Goal: Task Accomplishment & Management: Use online tool/utility

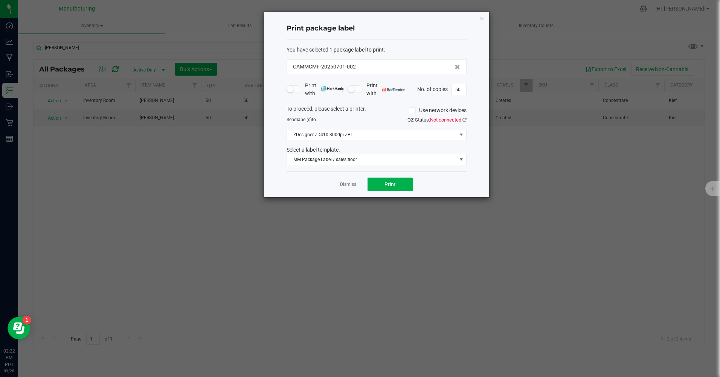
click at [480, 19] on icon "button" at bounding box center [482, 18] width 5 height 9
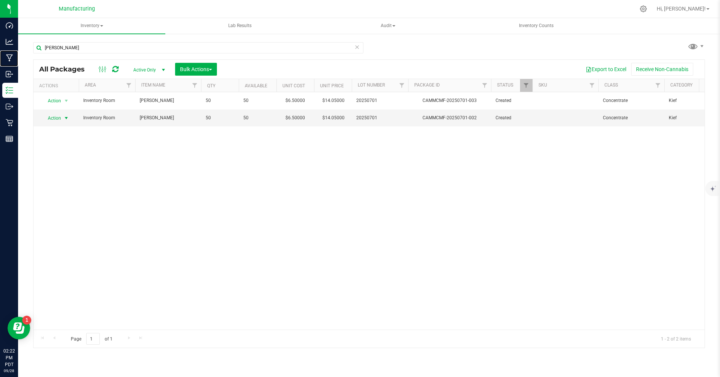
click at [0, 0] on p "Manufacturing" at bounding box center [0, 0] width 0 height 0
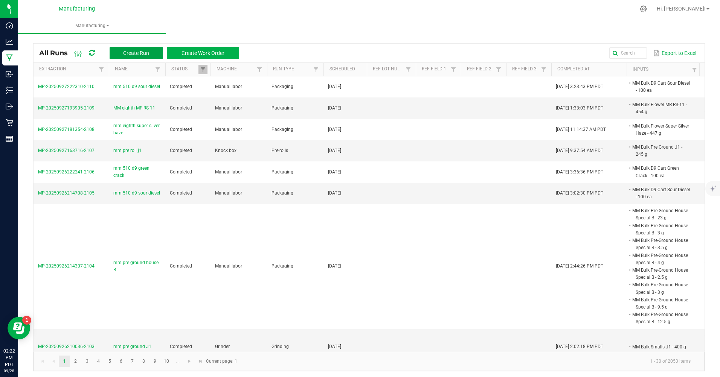
click at [126, 55] on span "Create Run" at bounding box center [136, 53] width 26 height 6
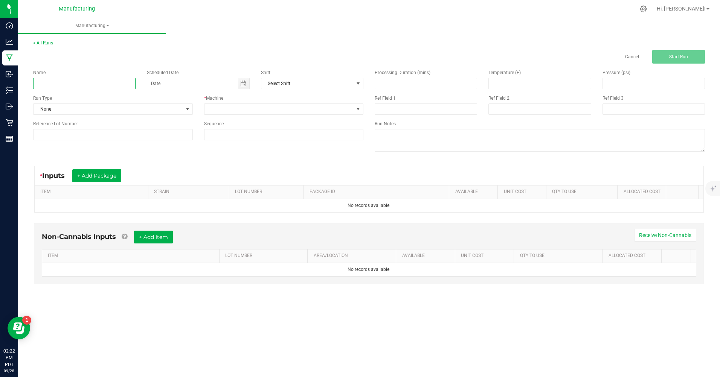
click at [73, 82] on input at bounding box center [84, 83] width 102 height 11
type input "mm 510 d9 blueberry"
click at [74, 109] on span "None" at bounding box center [109, 109] width 150 height 11
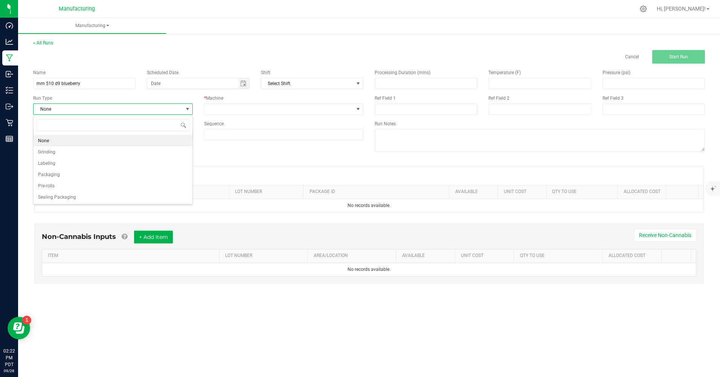
scroll to position [11, 159]
click at [72, 174] on li "Packaging" at bounding box center [113, 174] width 159 height 11
click at [245, 83] on span "Toggle calendar" at bounding box center [243, 84] width 6 height 6
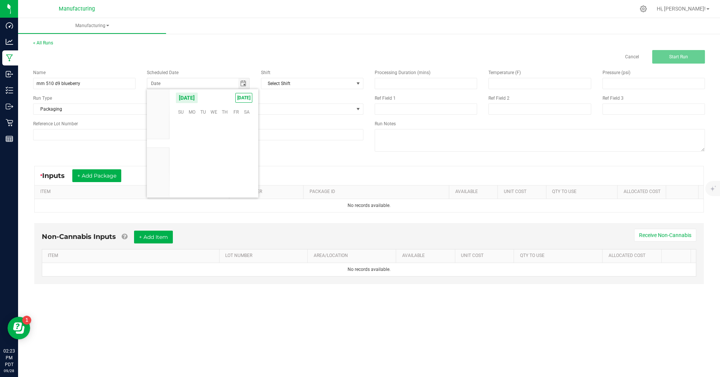
scroll to position [122190, 0]
click at [241, 101] on span "[DATE]" at bounding box center [243, 98] width 17 height 10
type input "[DATE]"
click at [243, 108] on span at bounding box center [280, 109] width 150 height 11
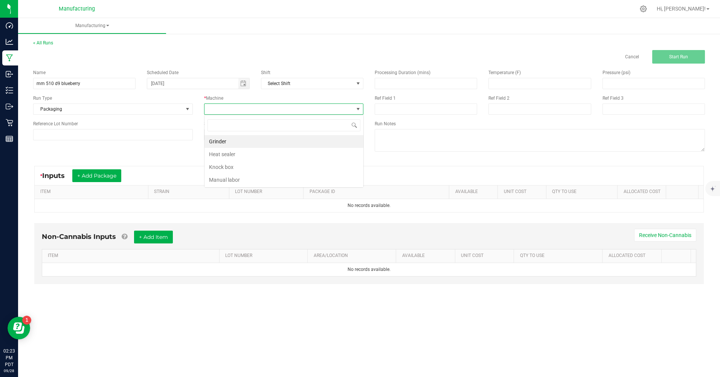
scroll to position [11, 159]
click at [235, 177] on li "Manual labor" at bounding box center [284, 180] width 159 height 13
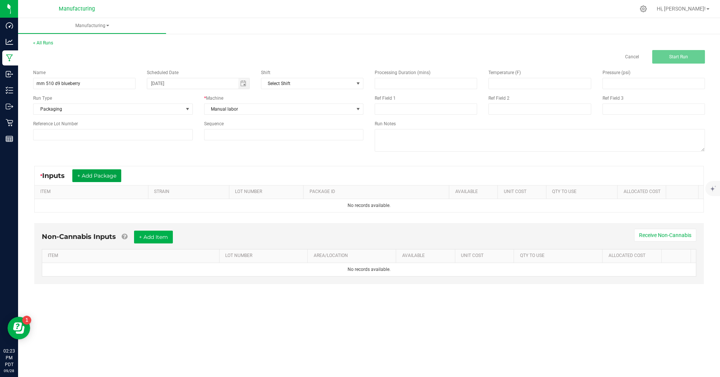
click at [99, 178] on button "+ Add Package" at bounding box center [96, 176] width 49 height 13
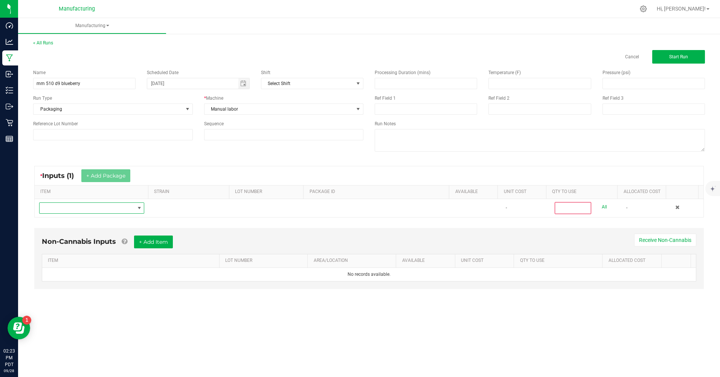
click at [91, 209] on span "NO DATA FOUND" at bounding box center [87, 208] width 95 height 11
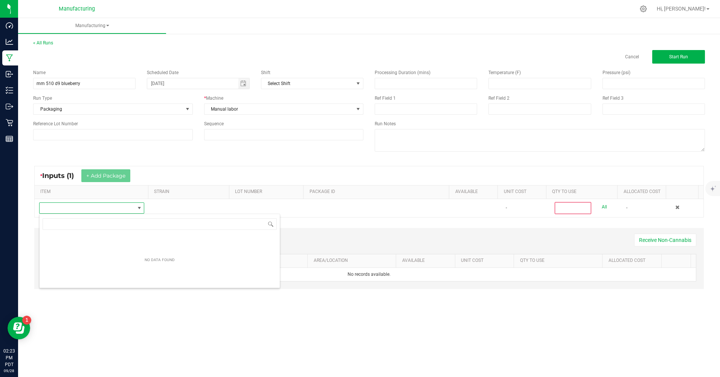
scroll to position [11, 104]
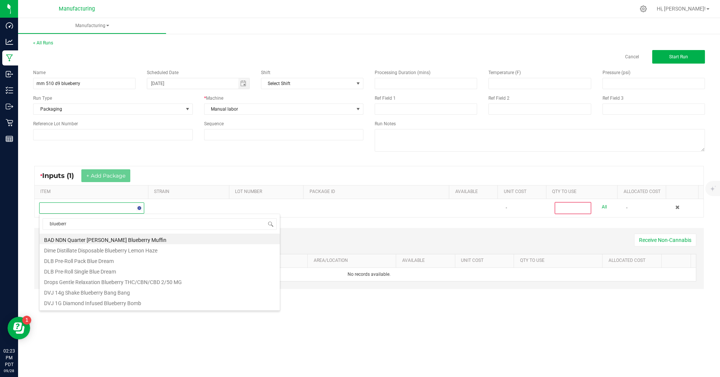
type input "blueberry"
click at [91, 304] on li "MM Bulk D9 Cart Blueberry" at bounding box center [160, 304] width 240 height 11
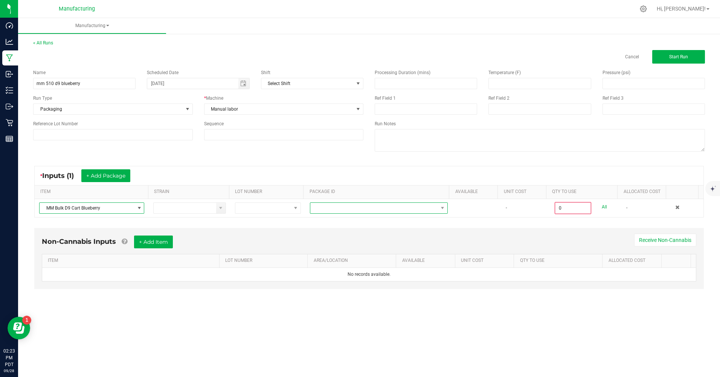
click at [329, 211] on span at bounding box center [374, 208] width 128 height 11
click at [338, 240] on li "CAMMCMF-20250822-131" at bounding box center [376, 240] width 136 height 13
click at [602, 208] on link "All" at bounding box center [604, 207] width 5 height 10
type input "100 ea"
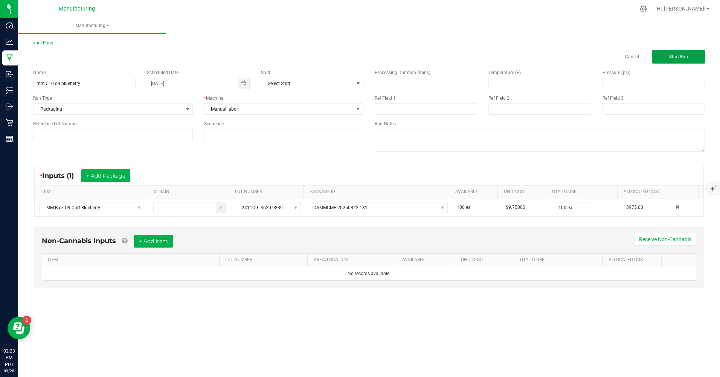
click at [686, 60] on button "Start Run" at bounding box center [678, 57] width 53 height 14
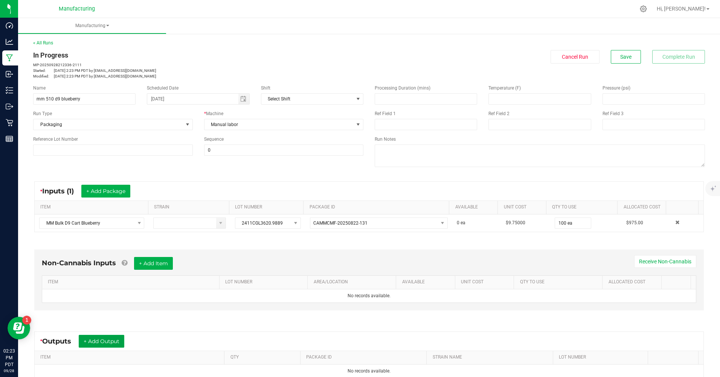
click at [114, 337] on button "+ Add Output" at bounding box center [102, 341] width 46 height 13
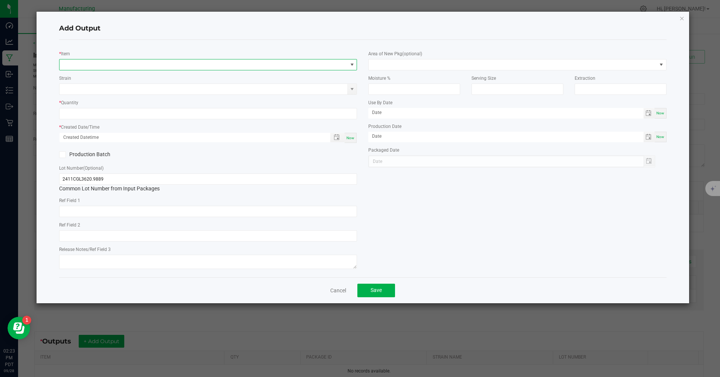
click at [83, 61] on span "NO DATA FOUND" at bounding box center [204, 65] width 288 height 11
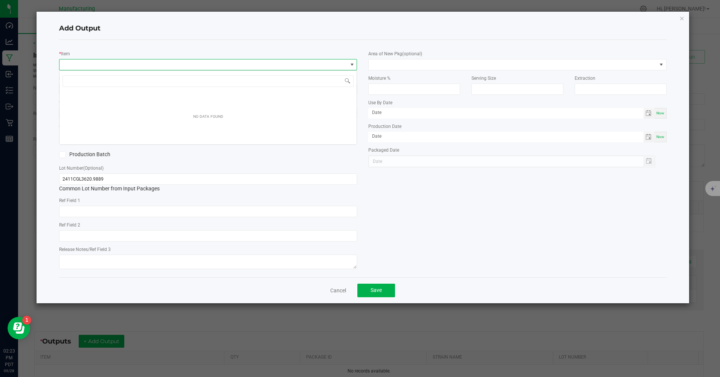
scroll to position [11, 298]
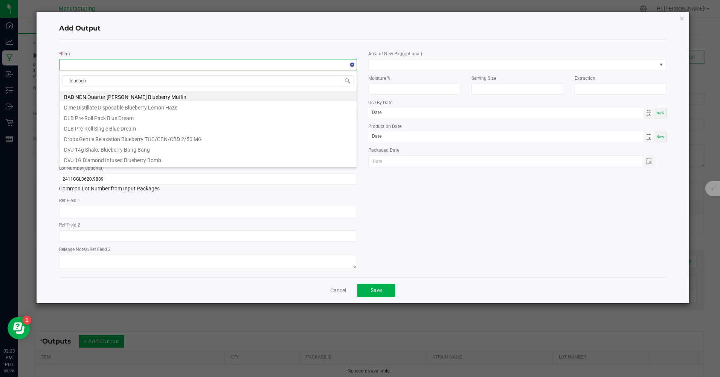
type input "blueberry"
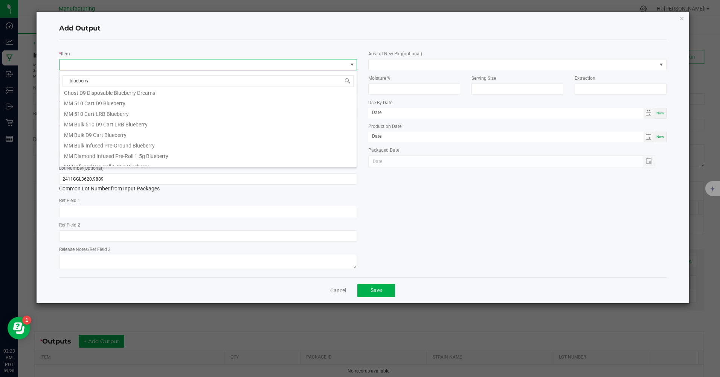
scroll to position [208, 0]
click at [87, 112] on li "MM 510 Cart D9 Blueberry" at bounding box center [208, 109] width 297 height 11
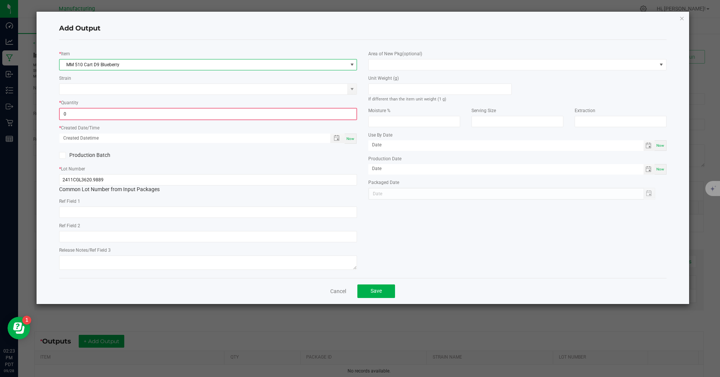
click at [83, 114] on input "0" at bounding box center [208, 114] width 296 height 11
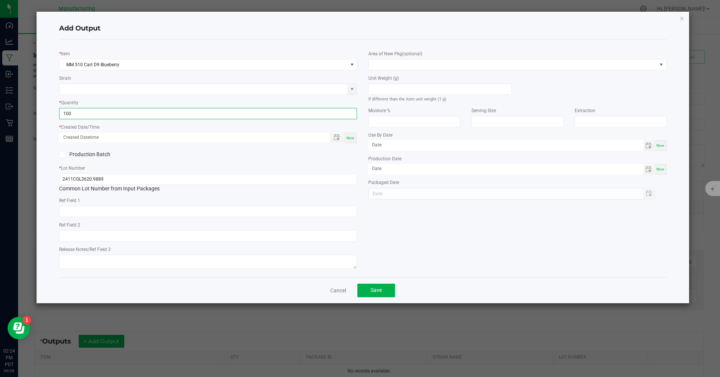
type input "100 ea"
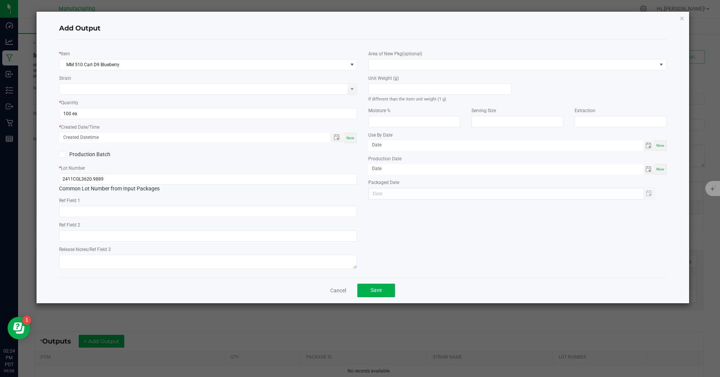
click at [348, 139] on span "Now" at bounding box center [351, 138] width 8 height 4
type input "[DATE] 2:24 PM"
type input "[DATE]"
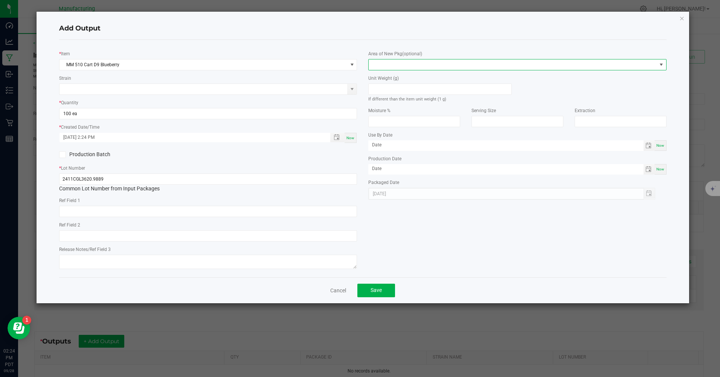
click at [387, 62] on span at bounding box center [513, 65] width 288 height 11
click at [405, 161] on li "Inventory Room" at bounding box center [517, 161] width 297 height 13
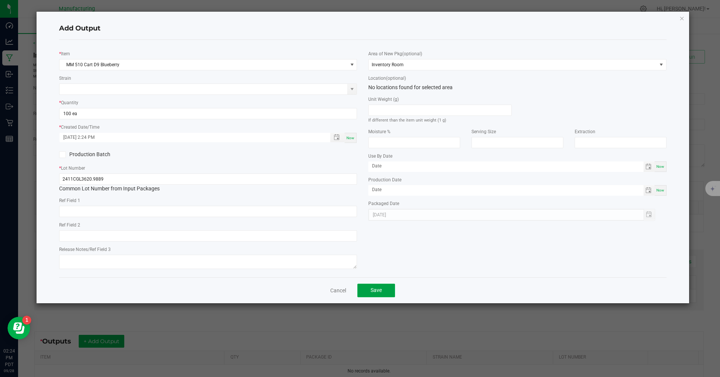
click at [382, 293] on span "Save" at bounding box center [376, 290] width 11 height 6
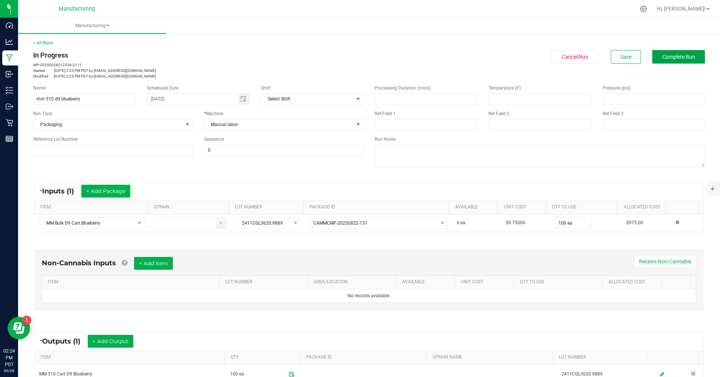
click at [669, 58] on span "Complete Run" at bounding box center [679, 57] width 33 height 6
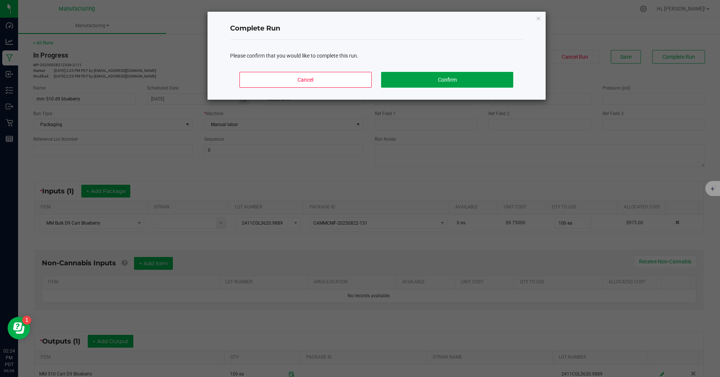
click at [499, 78] on button "Confirm" at bounding box center [447, 80] width 132 height 16
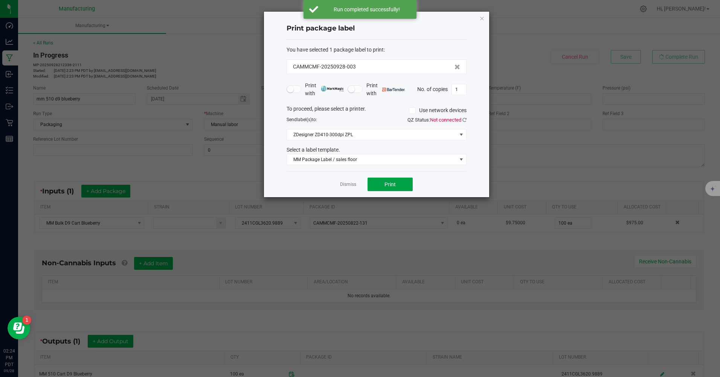
click at [393, 186] on span "Print" at bounding box center [390, 185] width 11 height 6
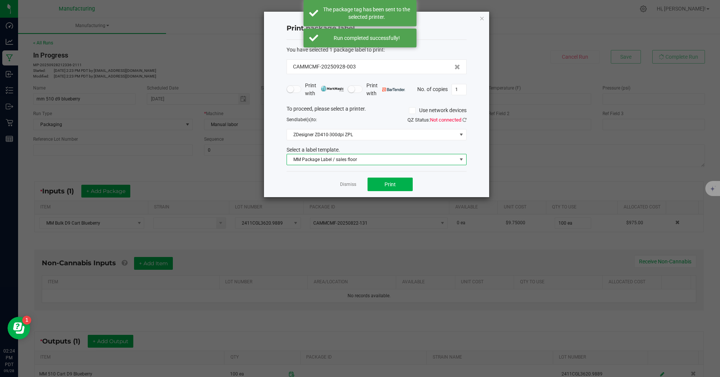
click at [365, 162] on span "MM Package Label / sales floor" at bounding box center [372, 159] width 170 height 11
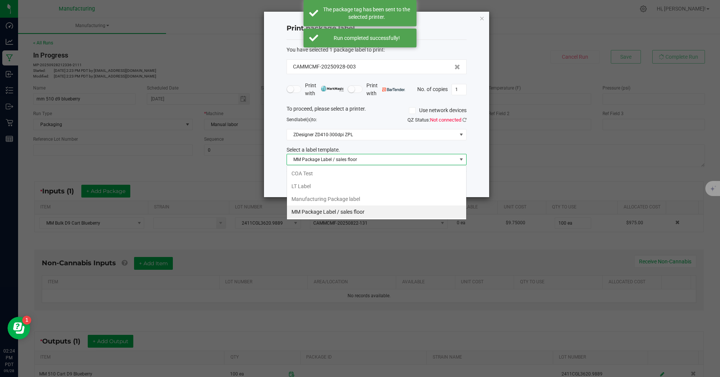
scroll to position [11, 180]
click at [355, 196] on li "Manufacturing Package label" at bounding box center [376, 199] width 179 height 13
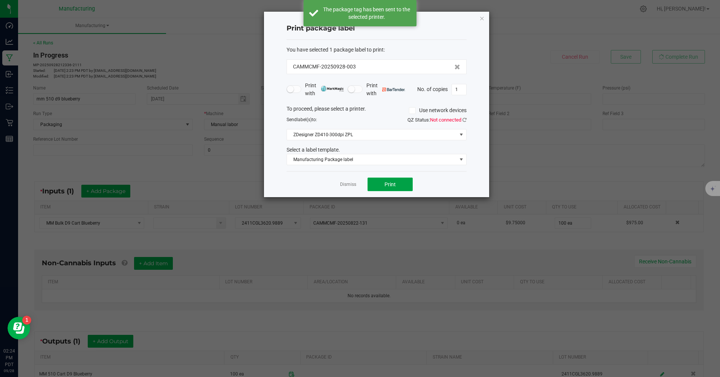
click at [390, 183] on span "Print" at bounding box center [390, 185] width 11 height 6
click at [483, 20] on icon "button" at bounding box center [482, 18] width 5 height 9
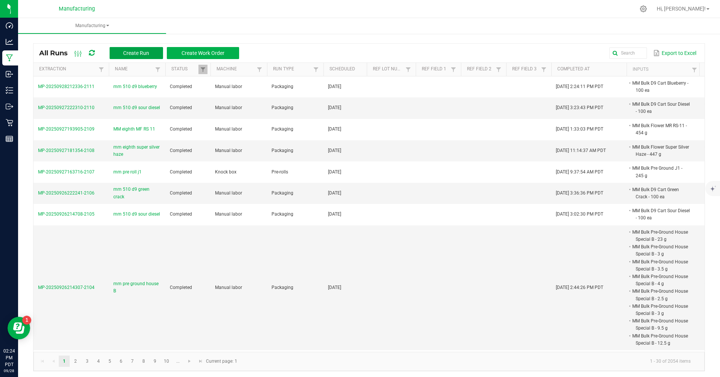
click at [145, 53] on span "Create Run" at bounding box center [136, 53] width 26 height 6
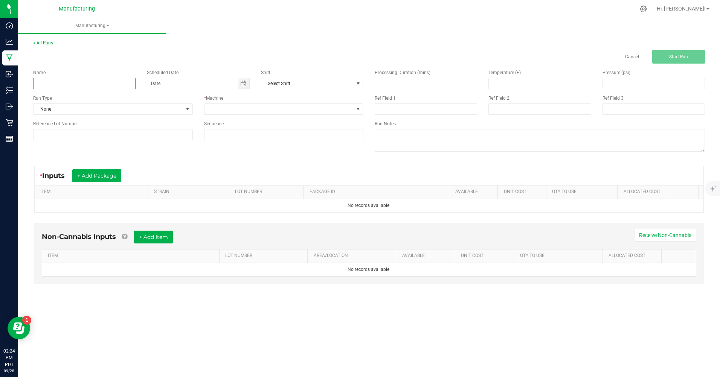
click at [84, 86] on input at bounding box center [84, 83] width 102 height 11
type input "mm 510 d9 blueberry"
click at [86, 109] on span "None" at bounding box center [109, 109] width 150 height 11
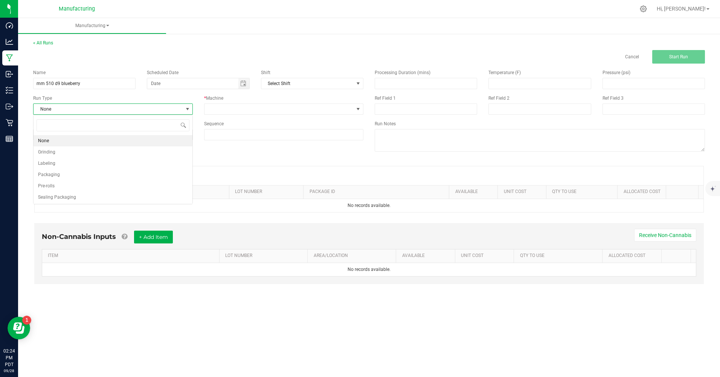
scroll to position [11, 159]
click at [72, 173] on li "Packaging" at bounding box center [113, 174] width 159 height 11
click at [244, 84] on span "Toggle calendar" at bounding box center [243, 84] width 6 height 6
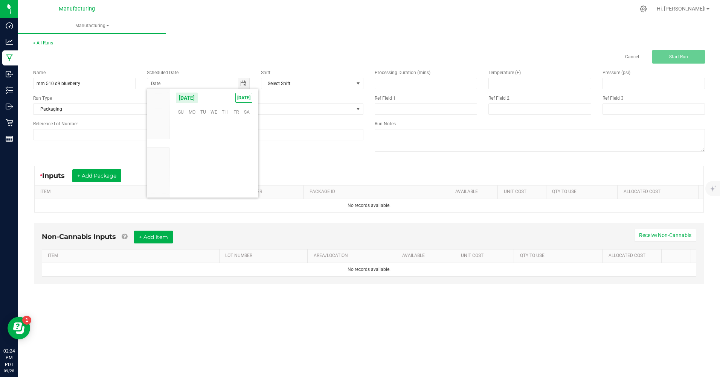
scroll to position [122190, 0]
click at [244, 96] on span "[DATE]" at bounding box center [243, 98] width 17 height 10
type input "[DATE]"
click at [230, 112] on span at bounding box center [280, 109] width 150 height 11
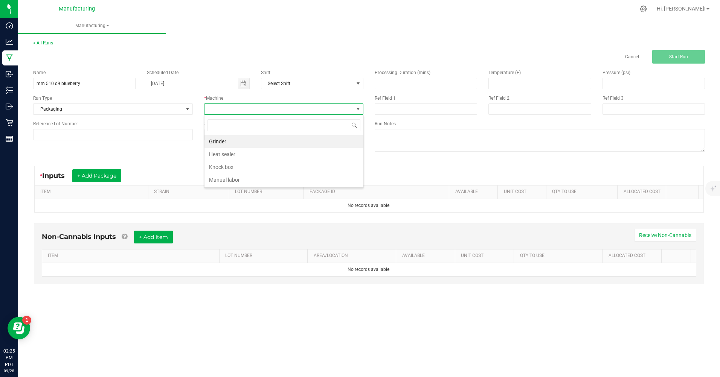
scroll to position [11, 159]
click at [240, 176] on li "Manual labor" at bounding box center [284, 180] width 159 height 13
click at [106, 179] on button "+ Add Package" at bounding box center [96, 176] width 49 height 13
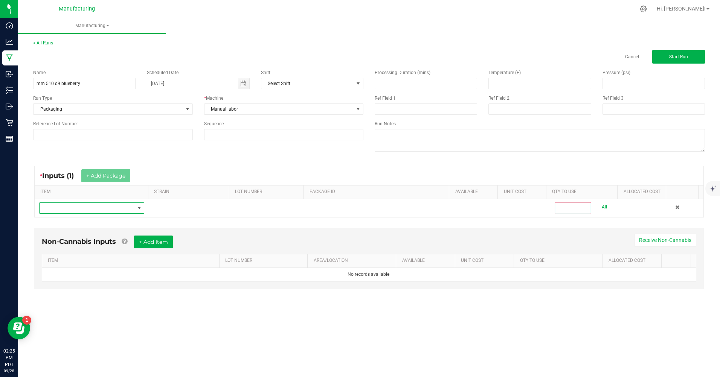
click at [65, 210] on span "NO DATA FOUND" at bounding box center [87, 208] width 95 height 11
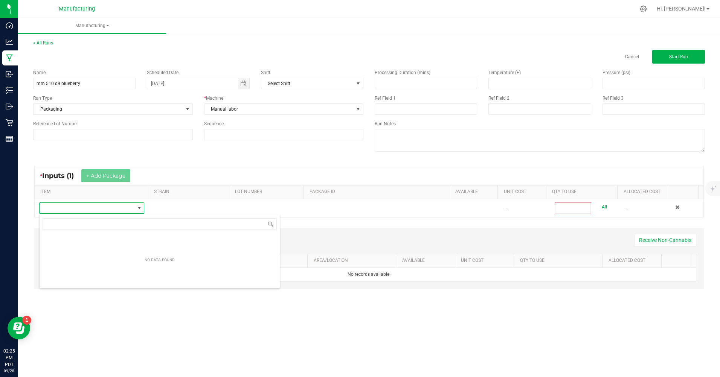
scroll to position [11, 104]
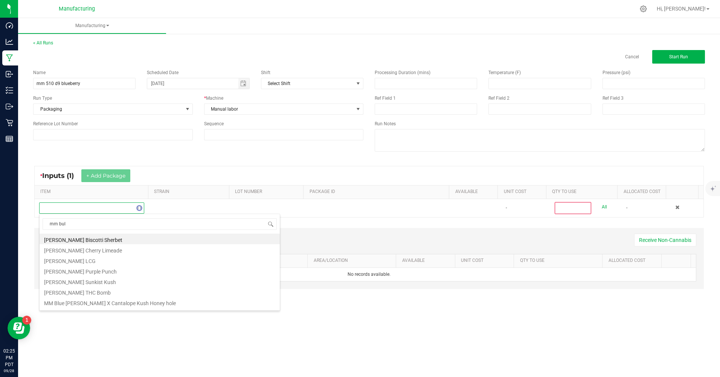
type input "mm bulk"
click at [73, 238] on li "MM Bulk 510 D9 Cart LRB Blueberry" at bounding box center [160, 239] width 240 height 11
type input "0"
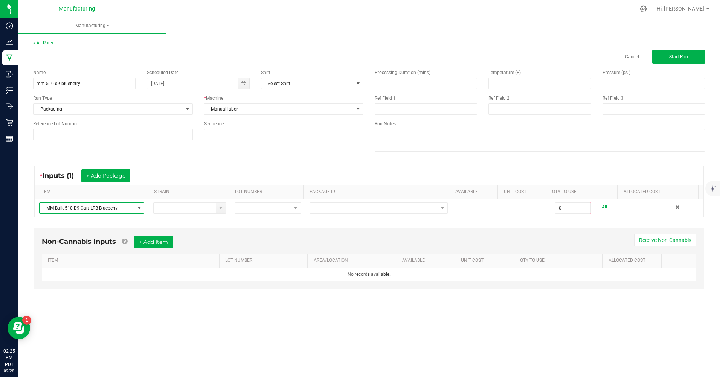
click at [108, 207] on span "MM Bulk 510 D9 Cart LRB Blueberry" at bounding box center [87, 208] width 95 height 11
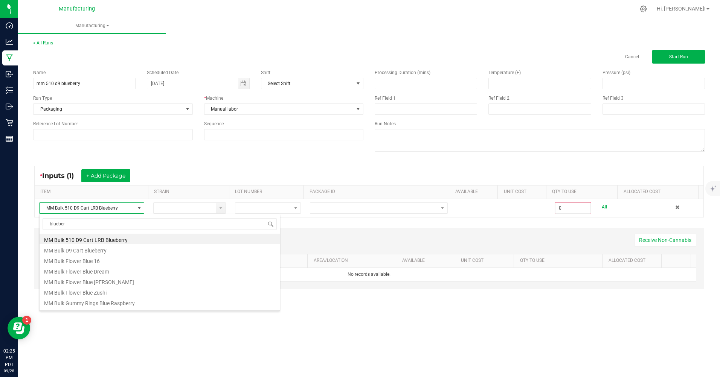
scroll to position [243, 0]
type input "blueberry"
click at [102, 247] on li "MM Bulk D9 Cart Blueberry" at bounding box center [160, 249] width 240 height 11
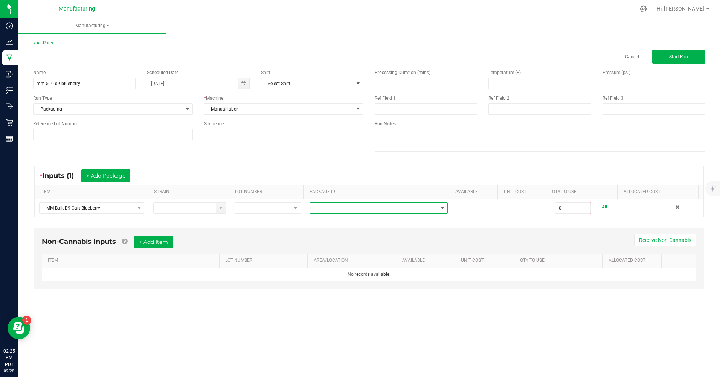
click at [328, 211] on span at bounding box center [374, 208] width 128 height 11
click at [334, 243] on li "CAMMCMF-20250822-137" at bounding box center [376, 240] width 136 height 13
click at [602, 206] on link "All" at bounding box center [604, 207] width 5 height 10
type input "100 ea"
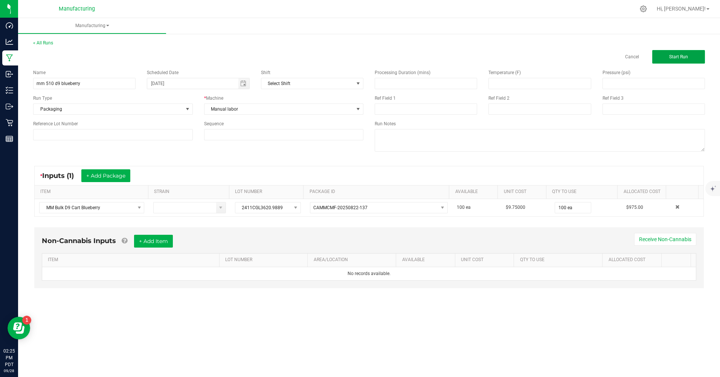
click at [682, 55] on span "Start Run" at bounding box center [678, 56] width 19 height 5
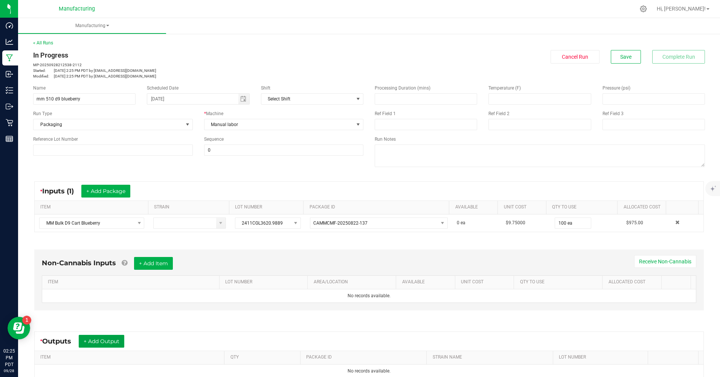
click at [108, 344] on button "+ Add Output" at bounding box center [102, 341] width 46 height 13
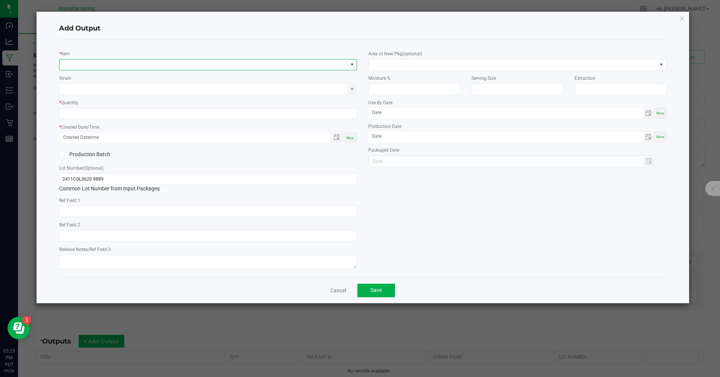
click at [78, 64] on span "NO DATA FOUND" at bounding box center [204, 65] width 288 height 11
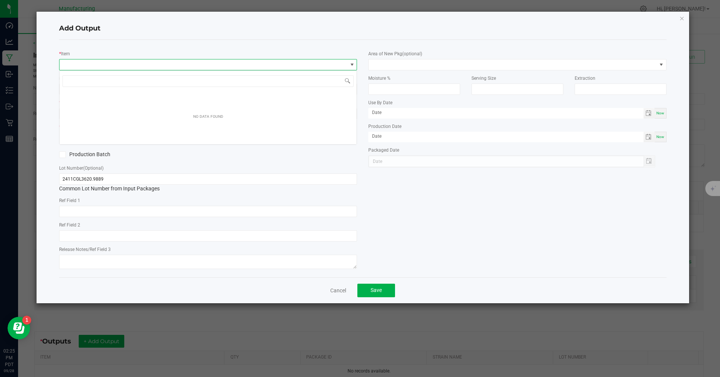
scroll to position [11, 298]
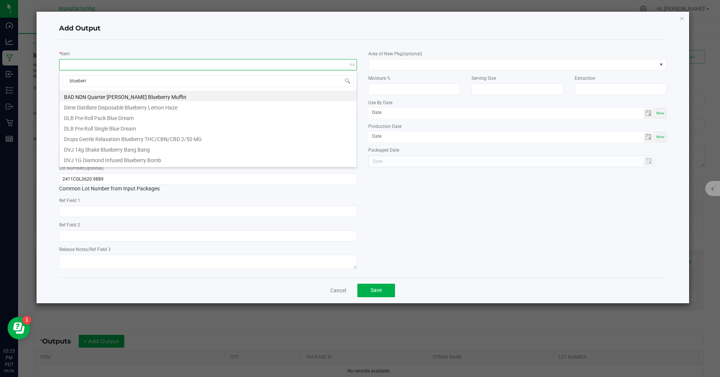
type input "blueberry"
click at [96, 93] on li "MM 510 Cart D9 Blueberry" at bounding box center [208, 91] width 297 height 11
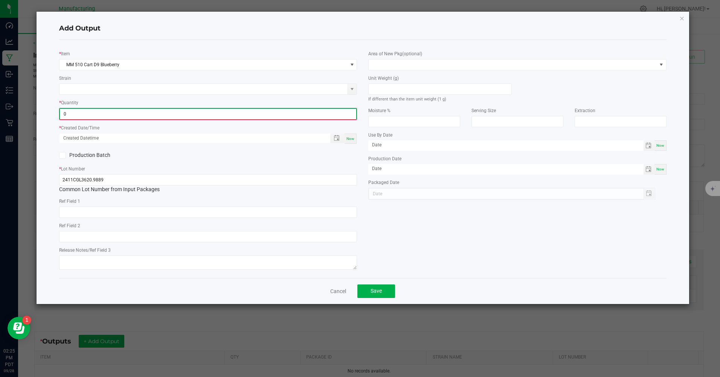
click at [84, 115] on input "0" at bounding box center [208, 114] width 296 height 11
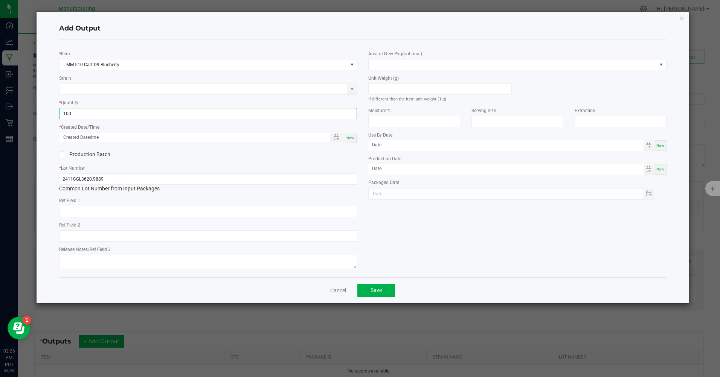
type input "100 ea"
click at [350, 139] on span "Now" at bounding box center [351, 138] width 8 height 4
type input "[DATE] 2:26 PM"
type input "[DATE]"
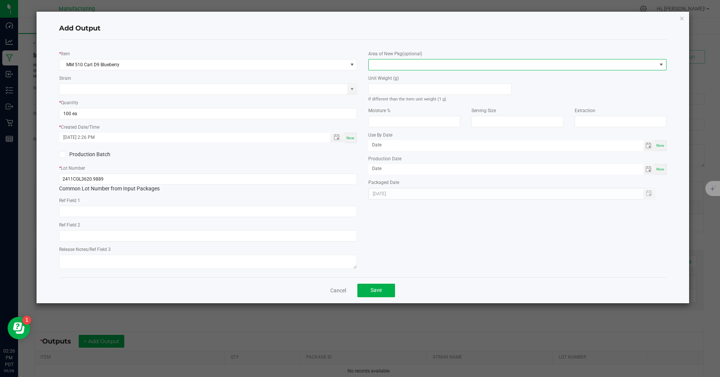
click at [392, 63] on span at bounding box center [513, 65] width 288 height 11
click at [394, 161] on li "Inventory Room" at bounding box center [517, 161] width 297 height 13
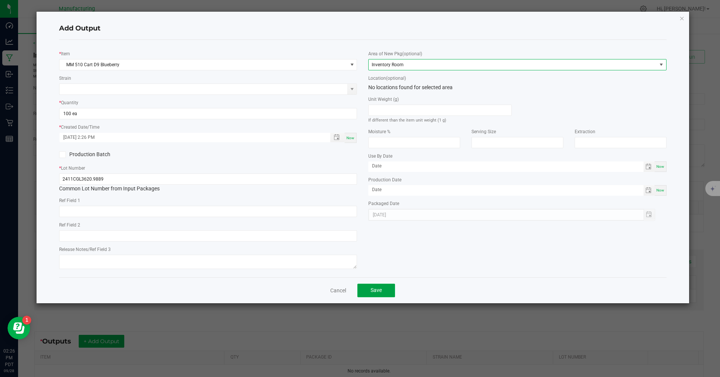
click at [369, 287] on button "Save" at bounding box center [376, 291] width 38 height 14
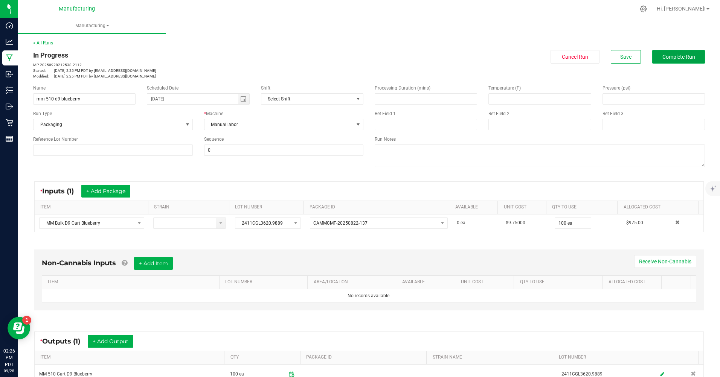
click at [673, 57] on span "Complete Run" at bounding box center [679, 57] width 33 height 6
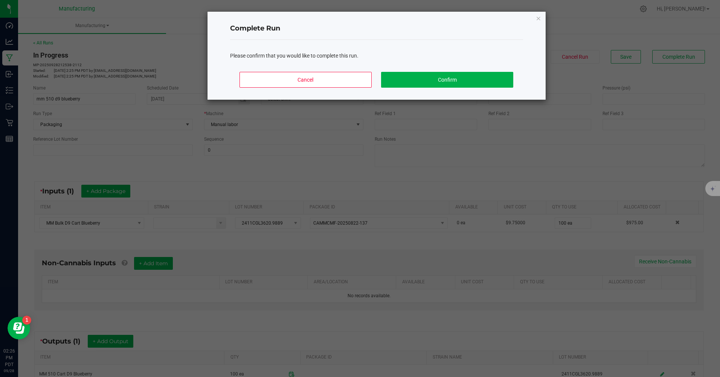
click at [475, 88] on div "Cancel Confirm" at bounding box center [376, 83] width 293 height 34
click at [455, 84] on button "Confirm" at bounding box center [447, 80] width 132 height 16
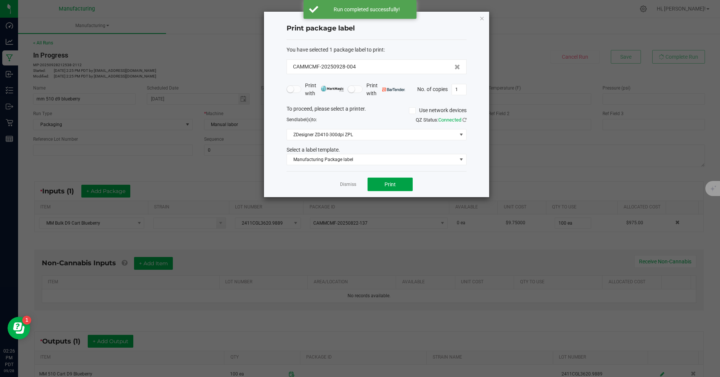
click at [398, 185] on button "Print" at bounding box center [390, 185] width 45 height 14
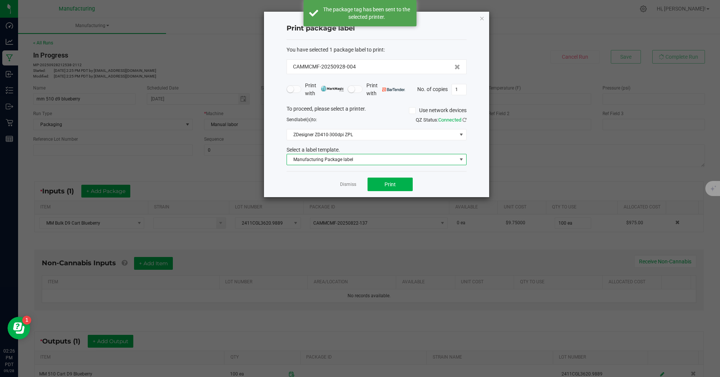
click at [349, 162] on span "Manufacturing Package label" at bounding box center [372, 159] width 170 height 11
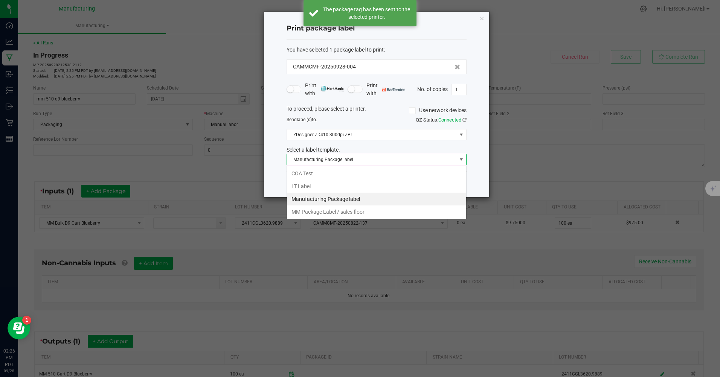
scroll to position [11, 180]
click at [345, 210] on li "MM Package Label / sales floor" at bounding box center [376, 212] width 179 height 13
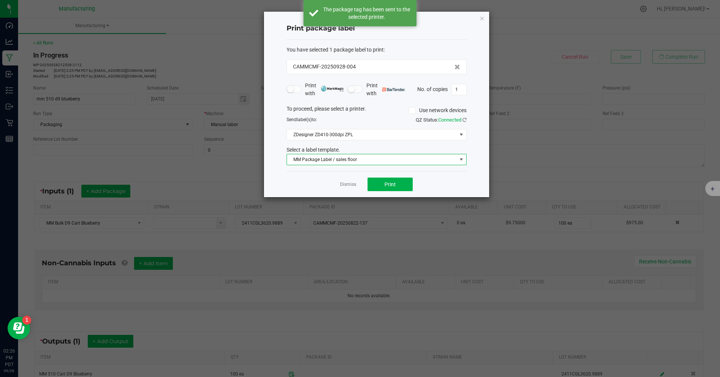
click at [462, 87] on input "1" at bounding box center [459, 89] width 14 height 11
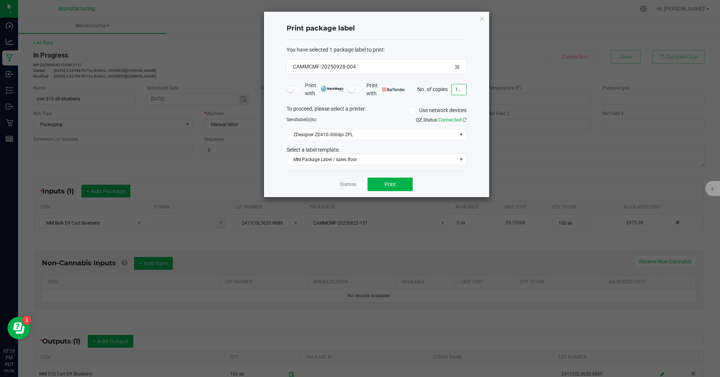
type input "100"
click at [386, 185] on span "Print" at bounding box center [390, 185] width 11 height 6
click at [482, 17] on icon "button" at bounding box center [482, 18] width 5 height 9
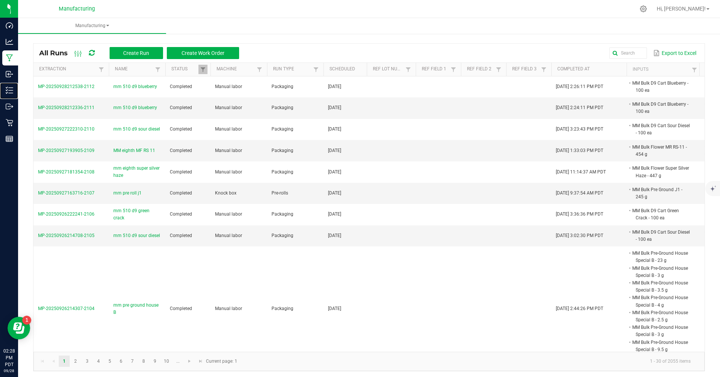
click at [0, 0] on p "Inventory" at bounding box center [0, 0] width 0 height 0
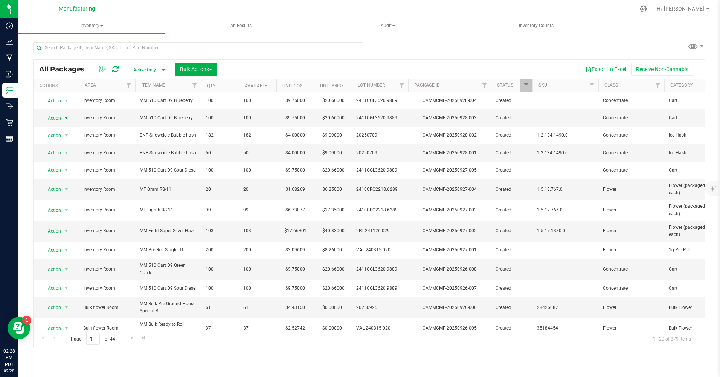
click at [58, 116] on span "Action" at bounding box center [51, 118] width 20 height 11
click at [55, 200] on li "Print package label" at bounding box center [65, 197] width 48 height 11
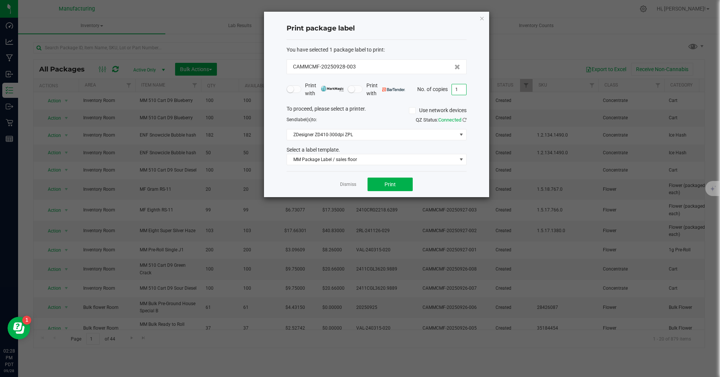
click at [457, 87] on input "1" at bounding box center [459, 89] width 14 height 11
type input "100"
click at [405, 186] on button "Print" at bounding box center [390, 185] width 45 height 14
